Goal: Register for event/course

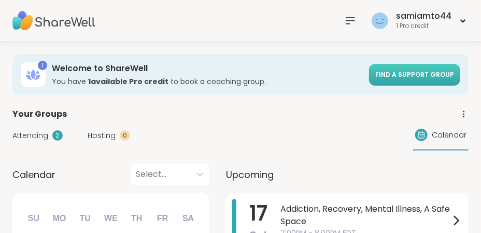
click at [412, 68] on link "Find a support group" at bounding box center [414, 75] width 91 height 22
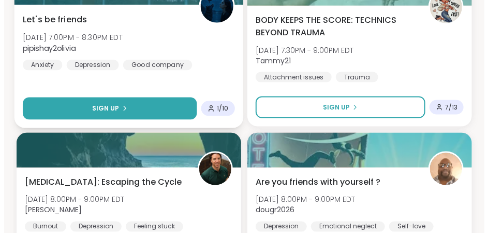
scroll to position [2895, 0]
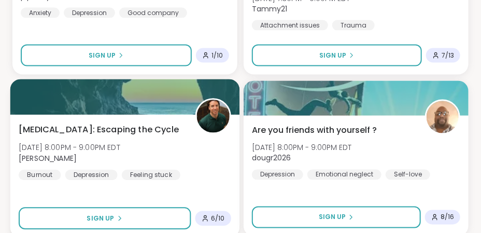
click at [87, 124] on span "[MEDICAL_DATA]: Escaping the Cycle" at bounding box center [99, 129] width 160 height 12
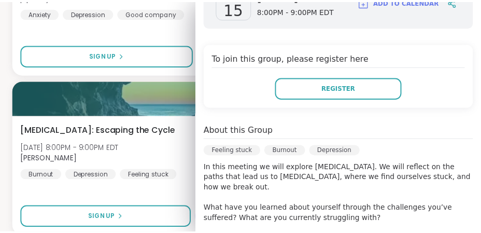
scroll to position [401, 0]
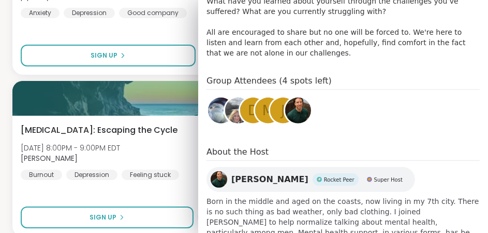
click at [211, 171] on img at bounding box center [219, 179] width 17 height 17
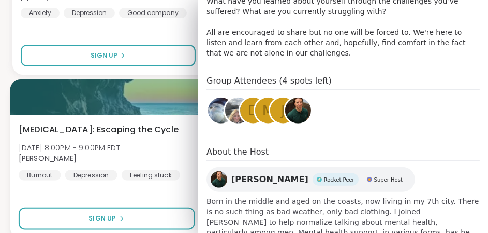
click at [147, 144] on div "Depression: Escaping the Cycle Wed, Oct 15 | 8:00PM - 9:00PM EDT Mike Burnout D…" at bounding box center [127, 151] width 217 height 57
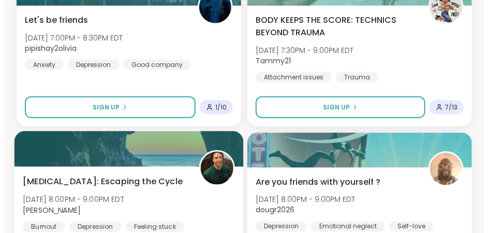
scroll to position [2792, 0]
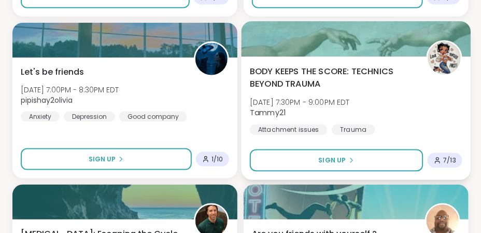
click at [305, 72] on span "BODY KEEPS THE SCORE: TECHNICS BEYOND TRAUMA" at bounding box center [332, 77] width 165 height 25
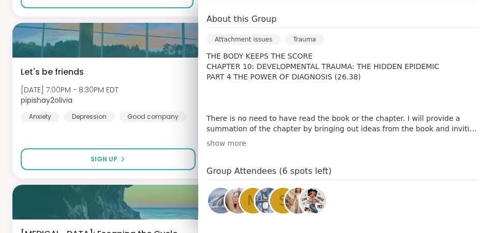
scroll to position [311, 0]
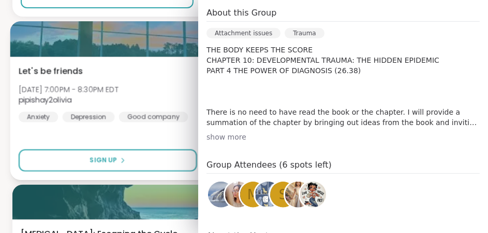
click at [169, 84] on div "Let's be friends Wed, Oct 15 | 7:00PM - 8:30PM EDT pipishay2olivia Anxiety Depr…" at bounding box center [127, 93] width 217 height 57
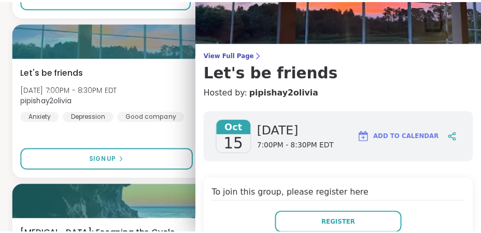
scroll to position [0, 0]
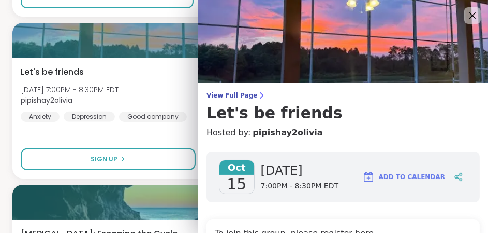
drag, startPoint x: 457, startPoint y: 14, endPoint x: 434, endPoint y: 21, distance: 24.3
click at [467, 13] on icon at bounding box center [473, 15] width 12 height 12
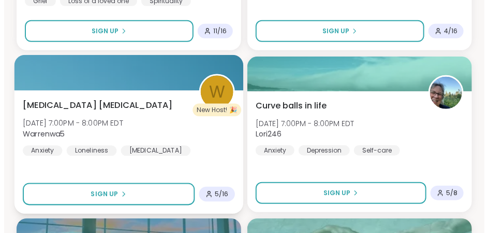
scroll to position [2584, 0]
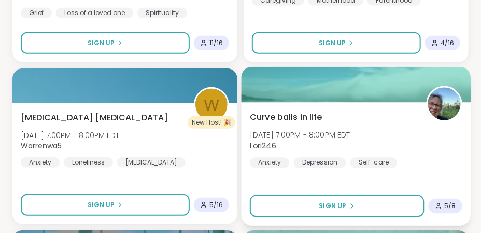
click at [285, 110] on span "Curve balls in life" at bounding box center [286, 116] width 73 height 12
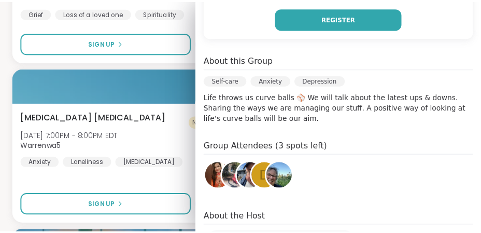
scroll to position [155, 0]
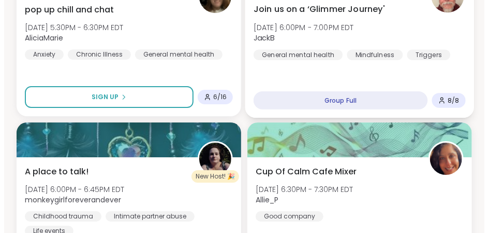
scroll to position [2170, 0]
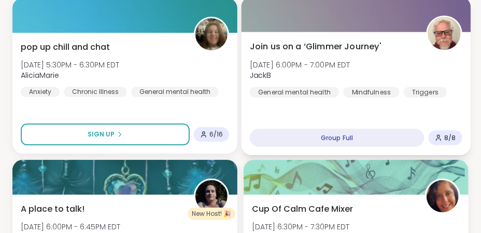
click at [320, 42] on span "Join us on a ‘Glimmer Journey'" at bounding box center [316, 46] width 132 height 12
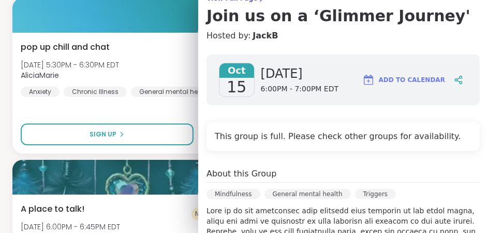
scroll to position [207, 0]
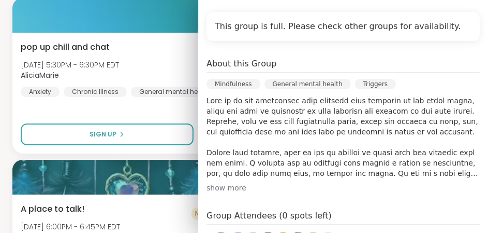
click at [224, 185] on div "show more" at bounding box center [344, 187] width 274 height 10
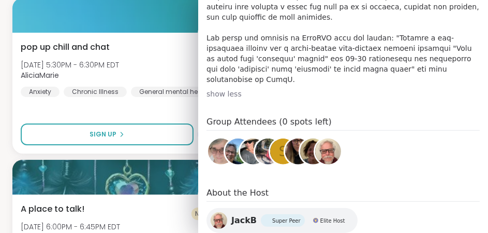
scroll to position [526, 0]
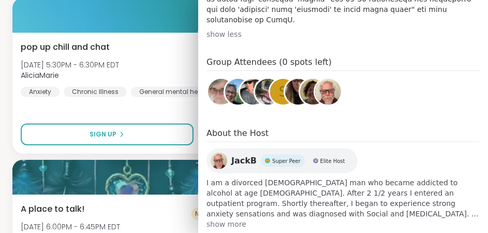
click at [229, 219] on span "show more" at bounding box center [344, 224] width 274 height 10
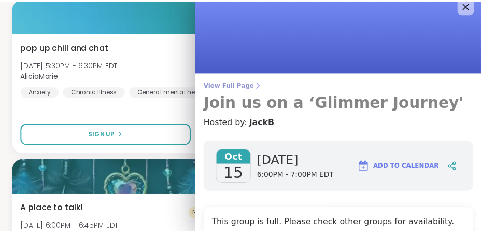
scroll to position [0, 0]
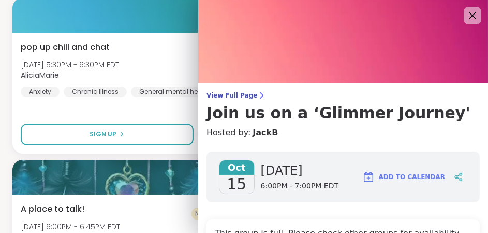
click at [465, 15] on div at bounding box center [473, 16] width 18 height 18
click at [466, 15] on icon at bounding box center [472, 15] width 13 height 13
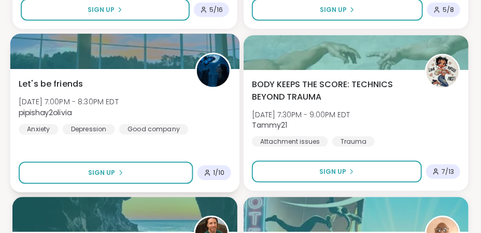
scroll to position [2895, 0]
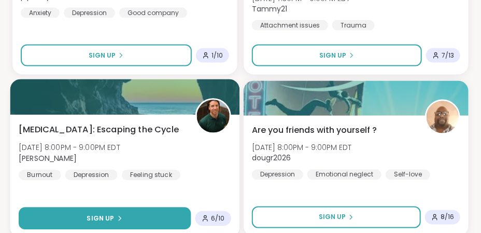
click at [142, 214] on button "Sign Up" at bounding box center [105, 218] width 173 height 22
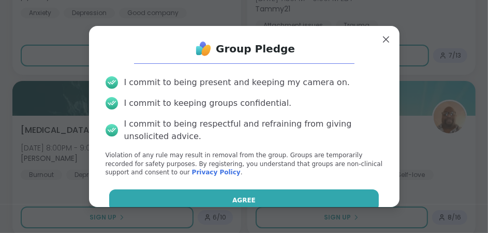
click at [234, 197] on span "Agree" at bounding box center [244, 199] width 23 height 9
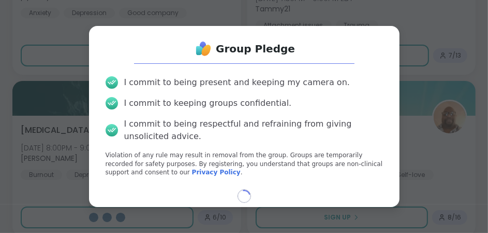
select select "**"
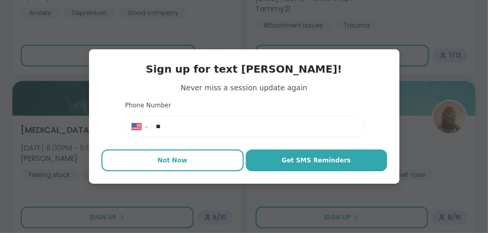
click at [179, 159] on span "Not Now" at bounding box center [172, 159] width 30 height 9
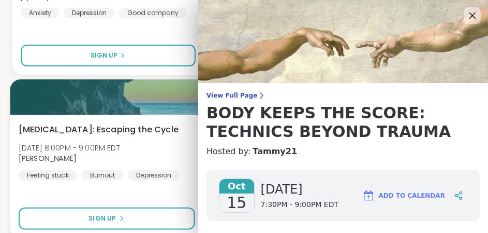
click at [178, 149] on div "Depression: Escaping the Cycle Wed, Oct 15 | 8:00PM - 9:00PM EDT Mike Feeling s…" at bounding box center [127, 151] width 217 height 57
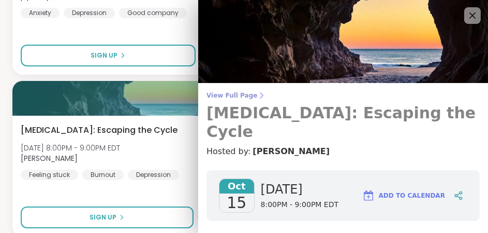
click at [236, 96] on span "View Full Page" at bounding box center [344, 95] width 274 height 8
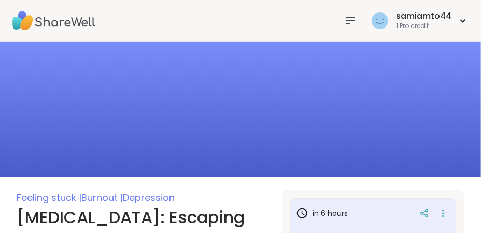
type textarea "*"
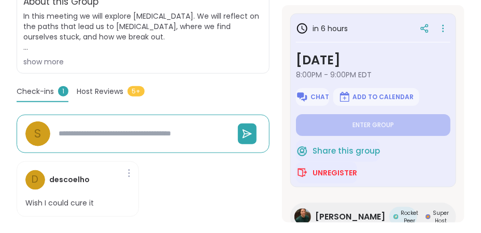
scroll to position [311, 0]
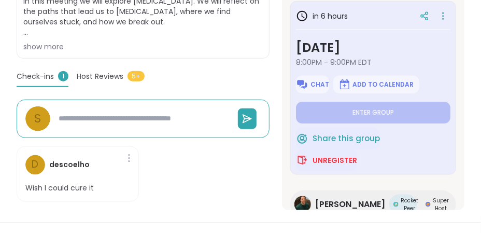
click at [112, 71] on span "Host Reviews" at bounding box center [100, 76] width 47 height 11
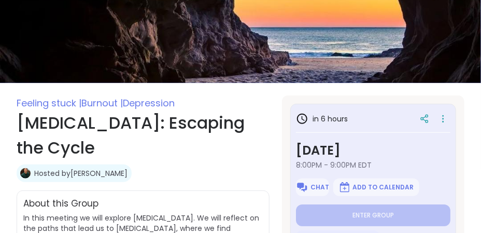
scroll to position [0, 0]
